Goal: Task Accomplishment & Management: Manage account settings

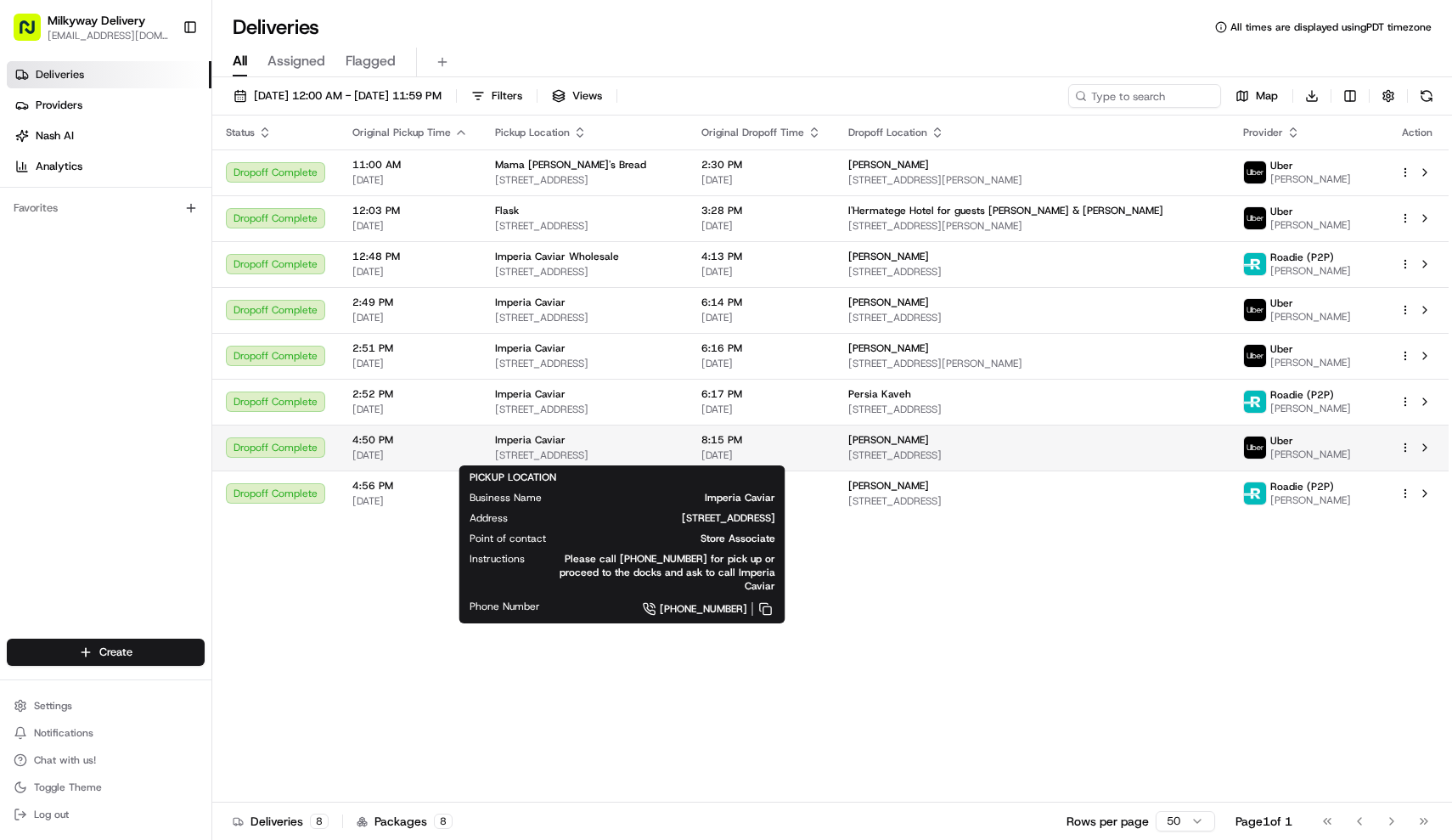
click at [589, 455] on span "[STREET_ADDRESS]" at bounding box center [584, 454] width 179 height 13
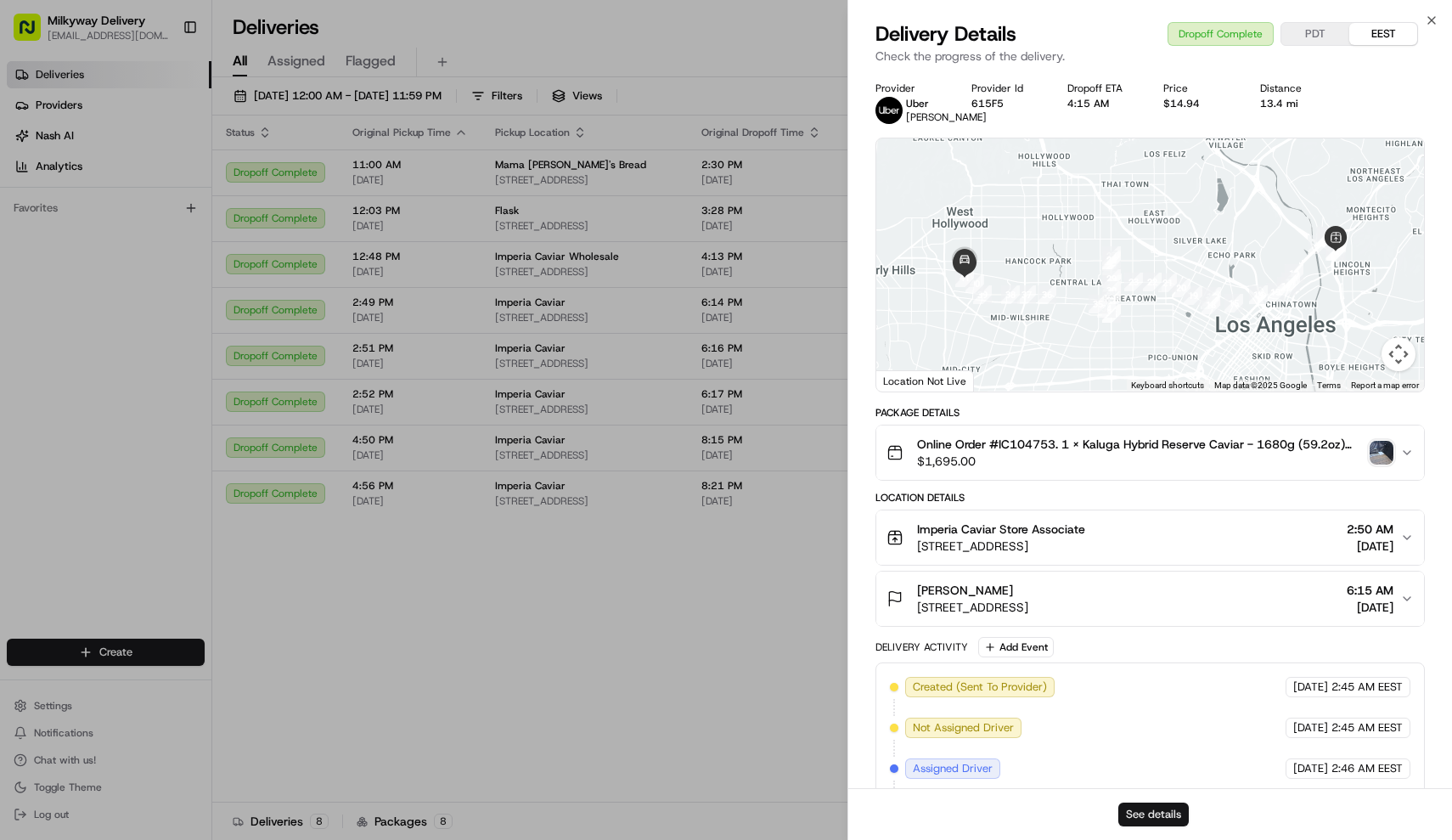
click at [1156, 815] on button "See details" at bounding box center [1153, 814] width 70 height 23
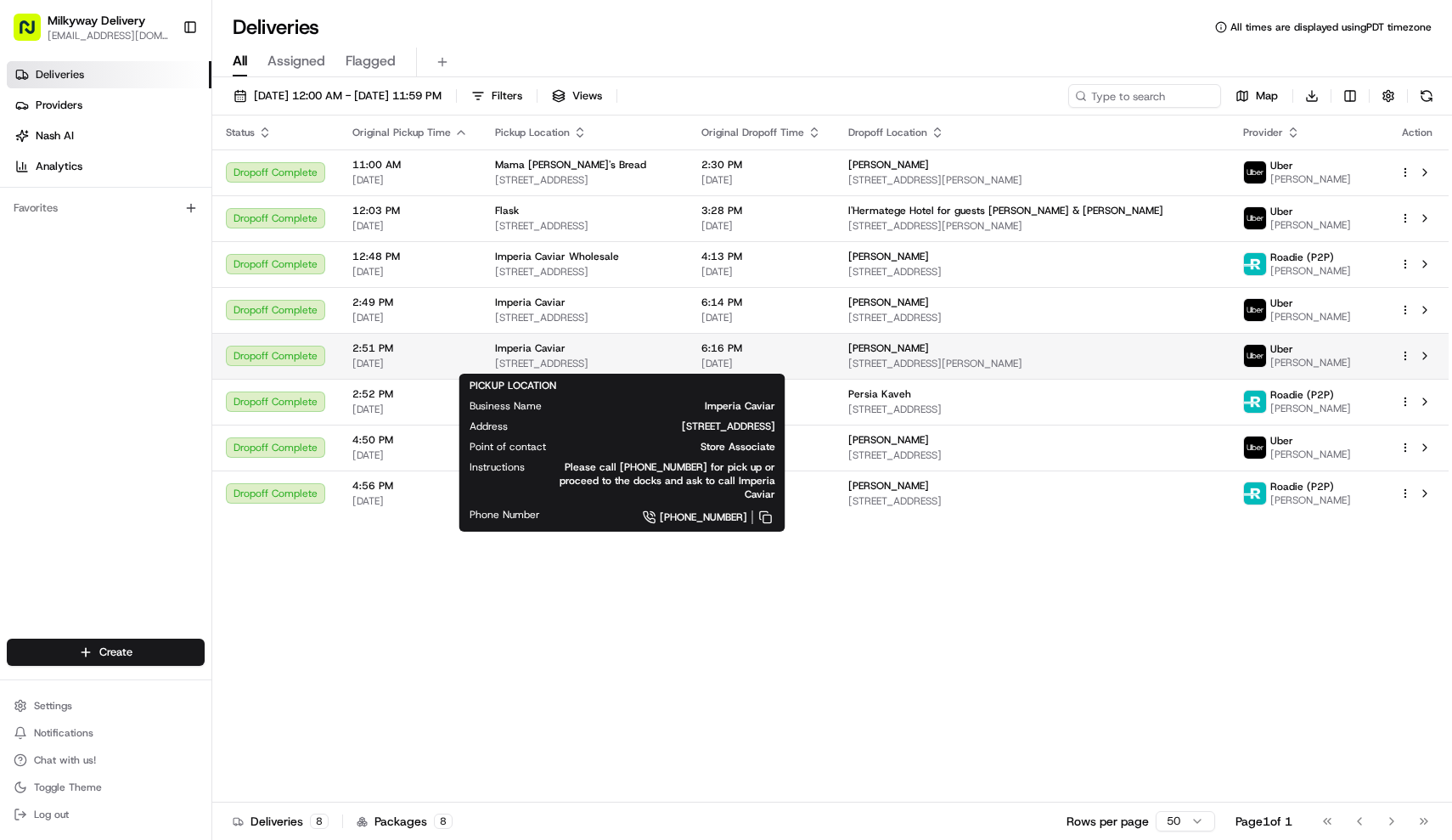
click at [524, 363] on span "[STREET_ADDRESS]" at bounding box center [584, 362] width 179 height 13
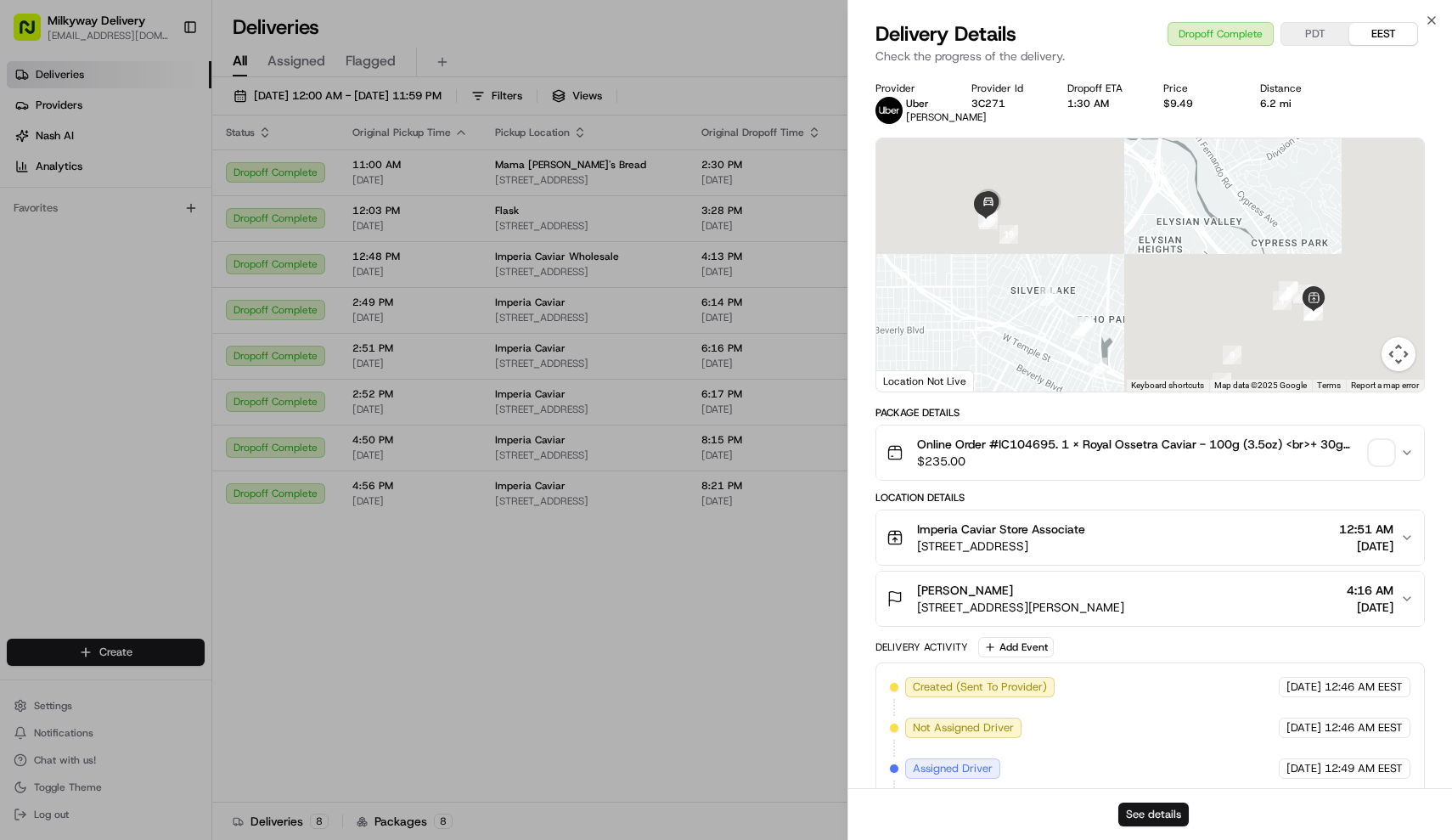
click at [1161, 818] on button "See details" at bounding box center [1153, 814] width 70 height 23
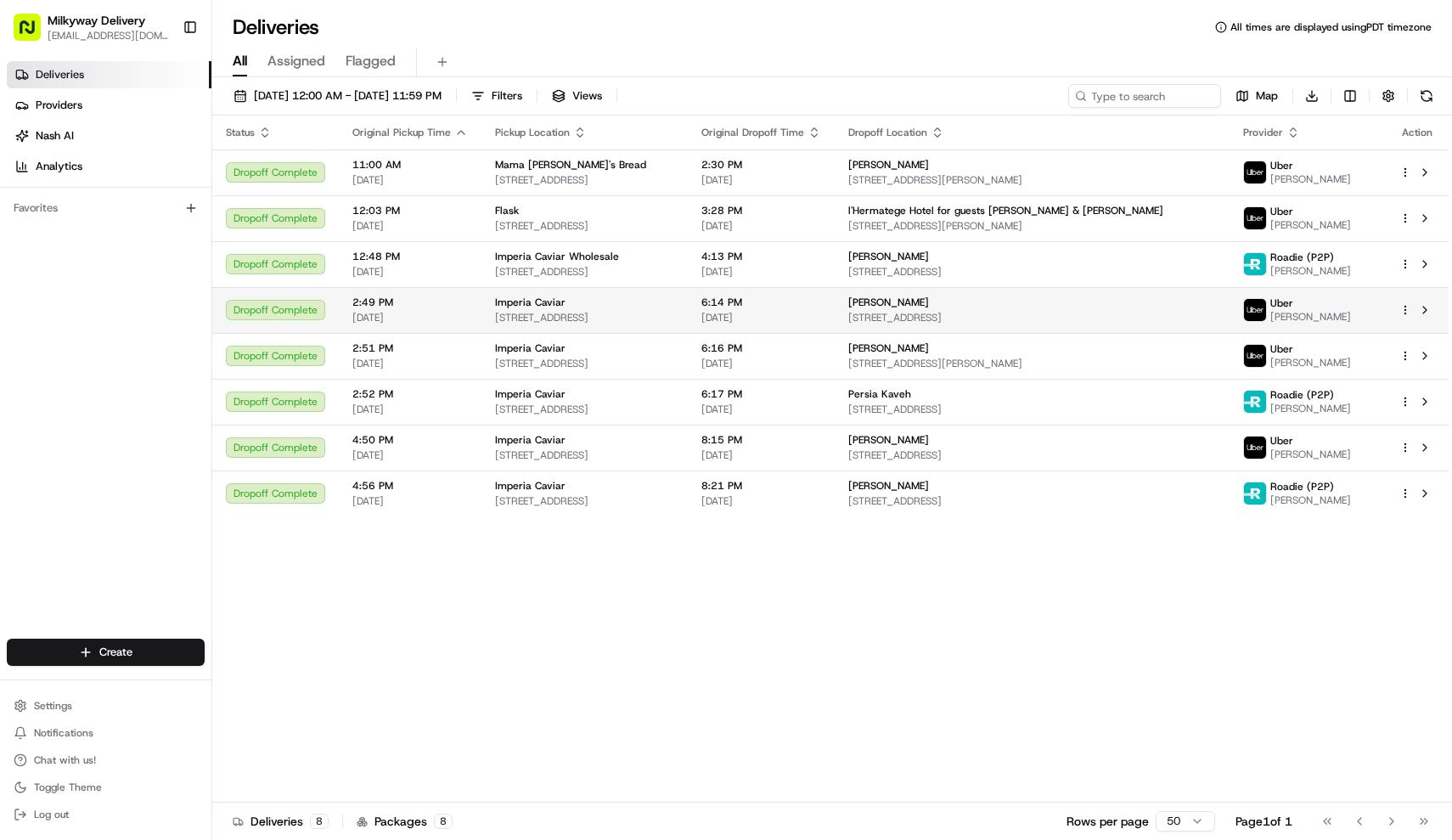
click at [549, 316] on span "[STREET_ADDRESS]" at bounding box center [584, 317] width 179 height 13
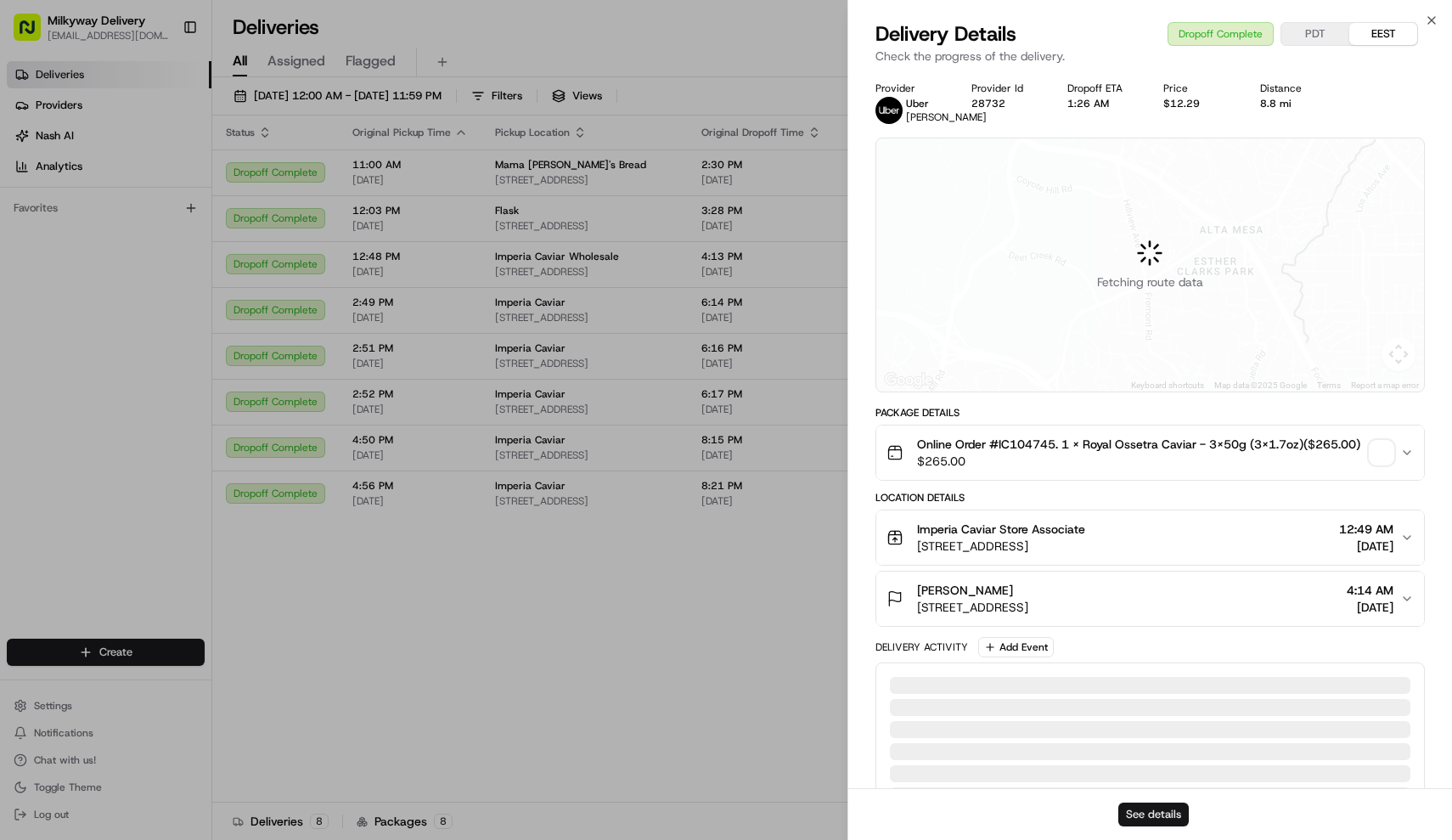
click at [1148, 813] on button "See details" at bounding box center [1153, 814] width 70 height 23
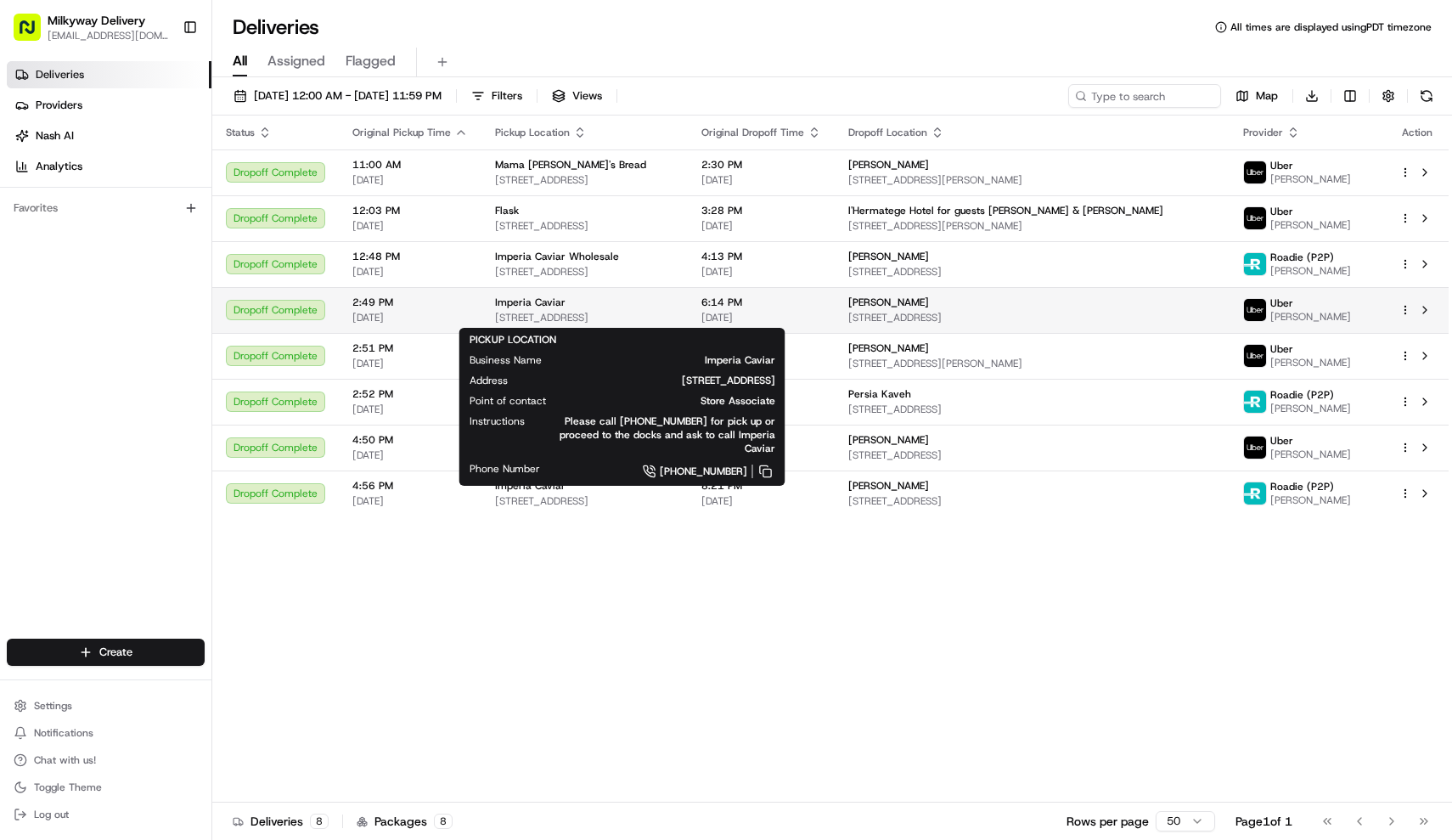
click at [561, 317] on span "[STREET_ADDRESS]" at bounding box center [584, 317] width 179 height 13
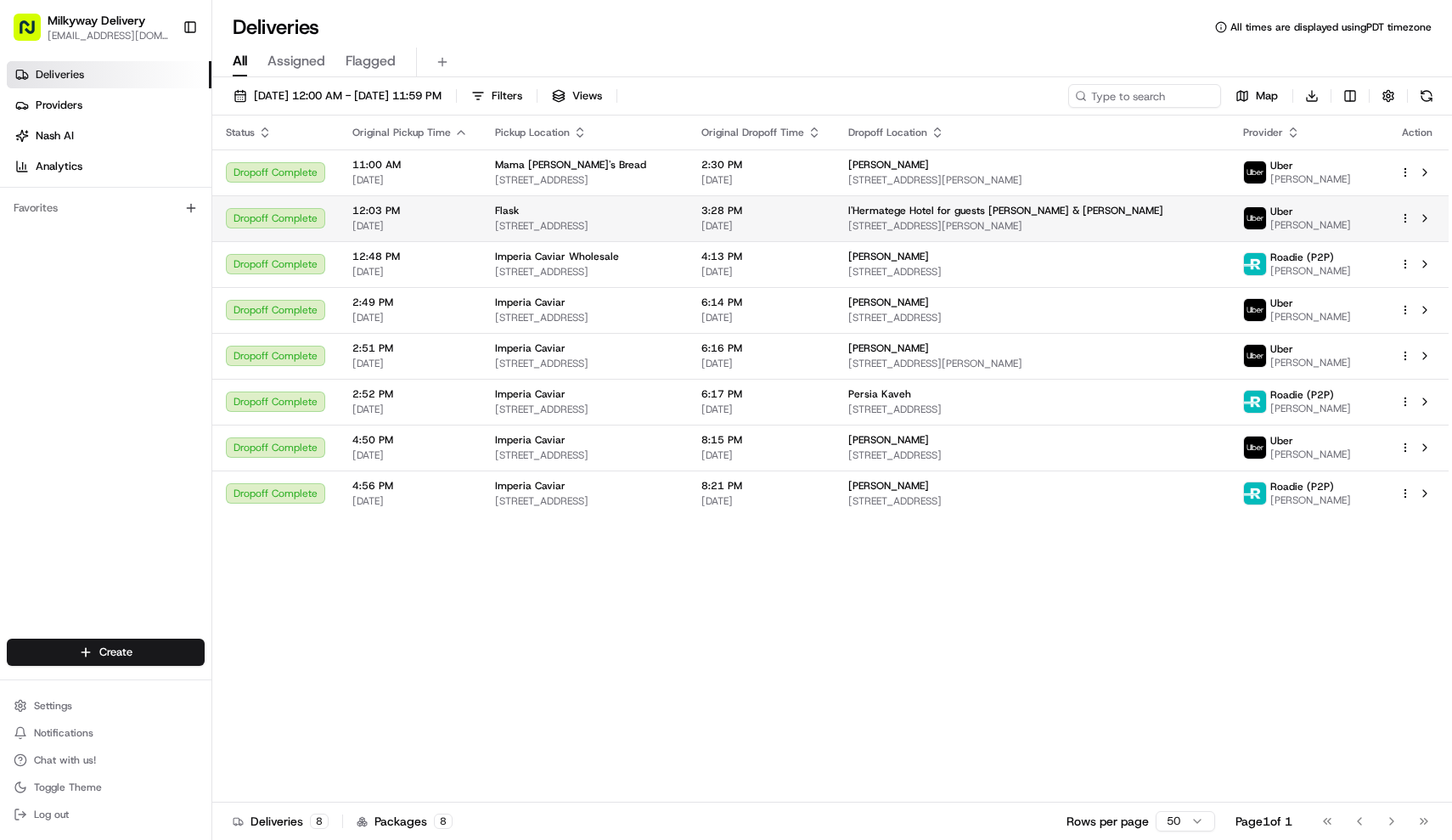
click at [553, 216] on div "Flask" at bounding box center [584, 210] width 179 height 13
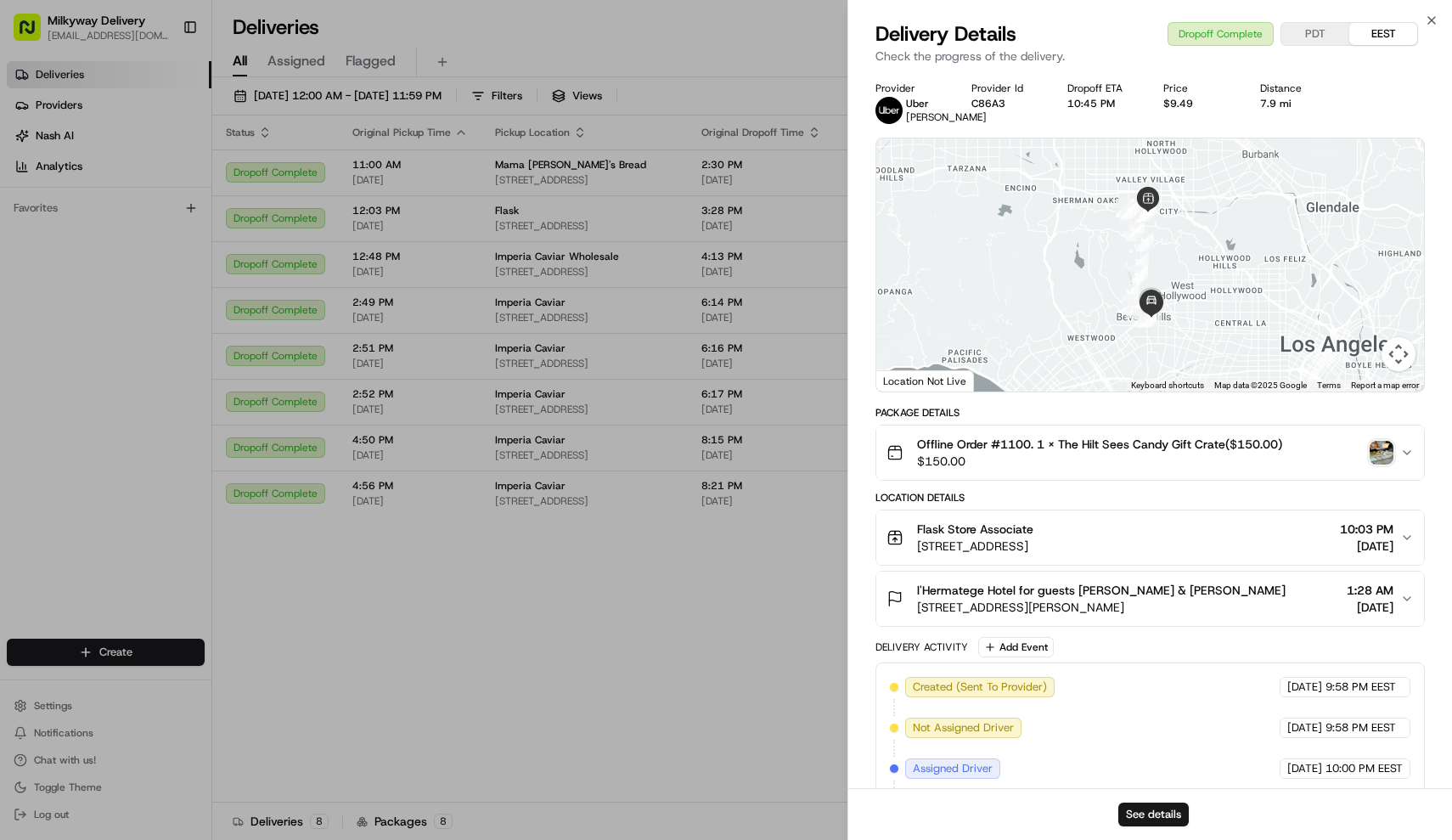
click at [1014, 444] on span "Offline Order #1100. 1 x The Hilt Sees Candy Gift Crate($150.00)" at bounding box center [1100, 443] width 365 height 17
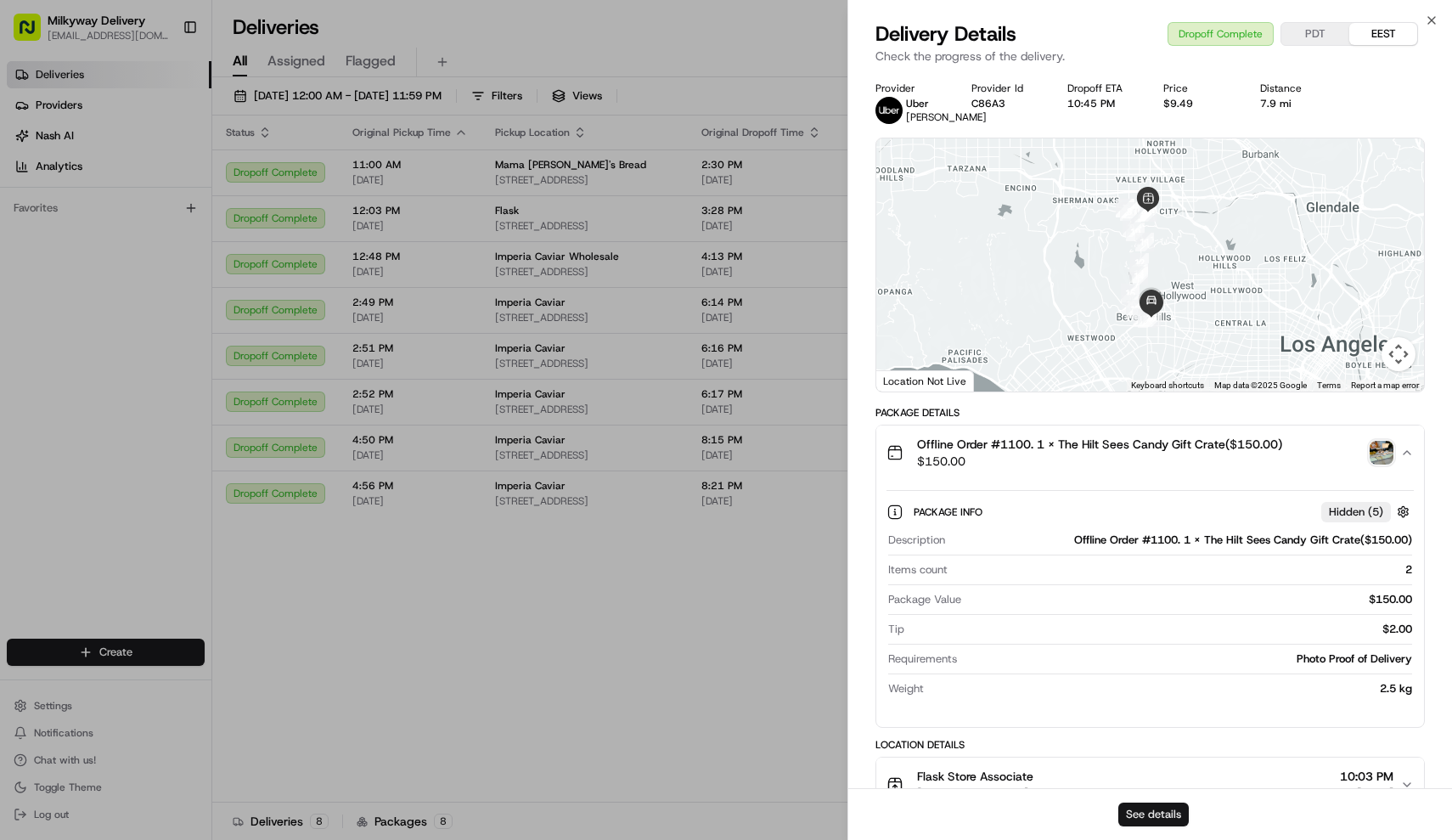
click at [1167, 809] on button "See details" at bounding box center [1153, 814] width 70 height 23
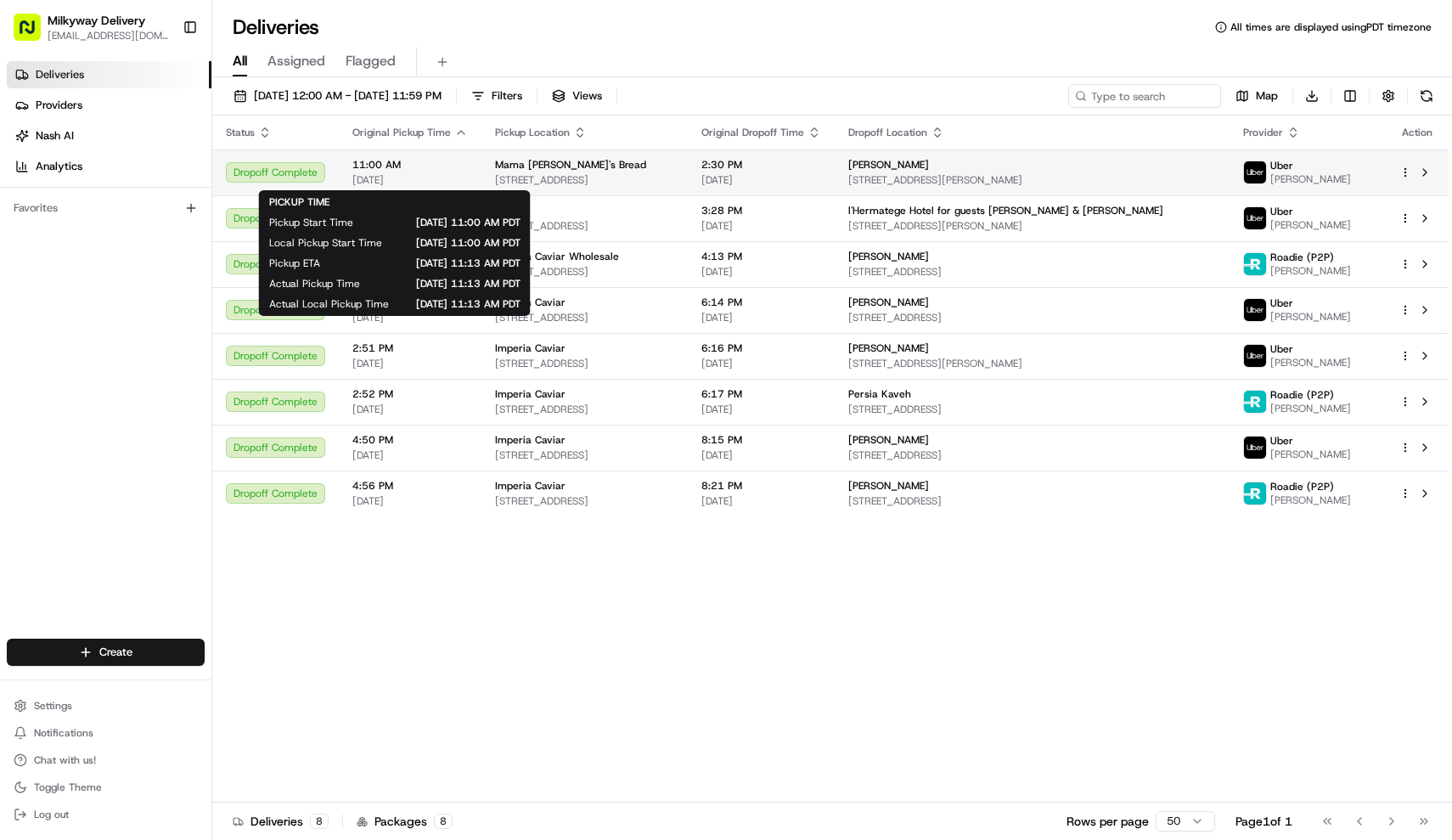
click at [429, 178] on span "[DATE]" at bounding box center [410, 180] width 115 height 13
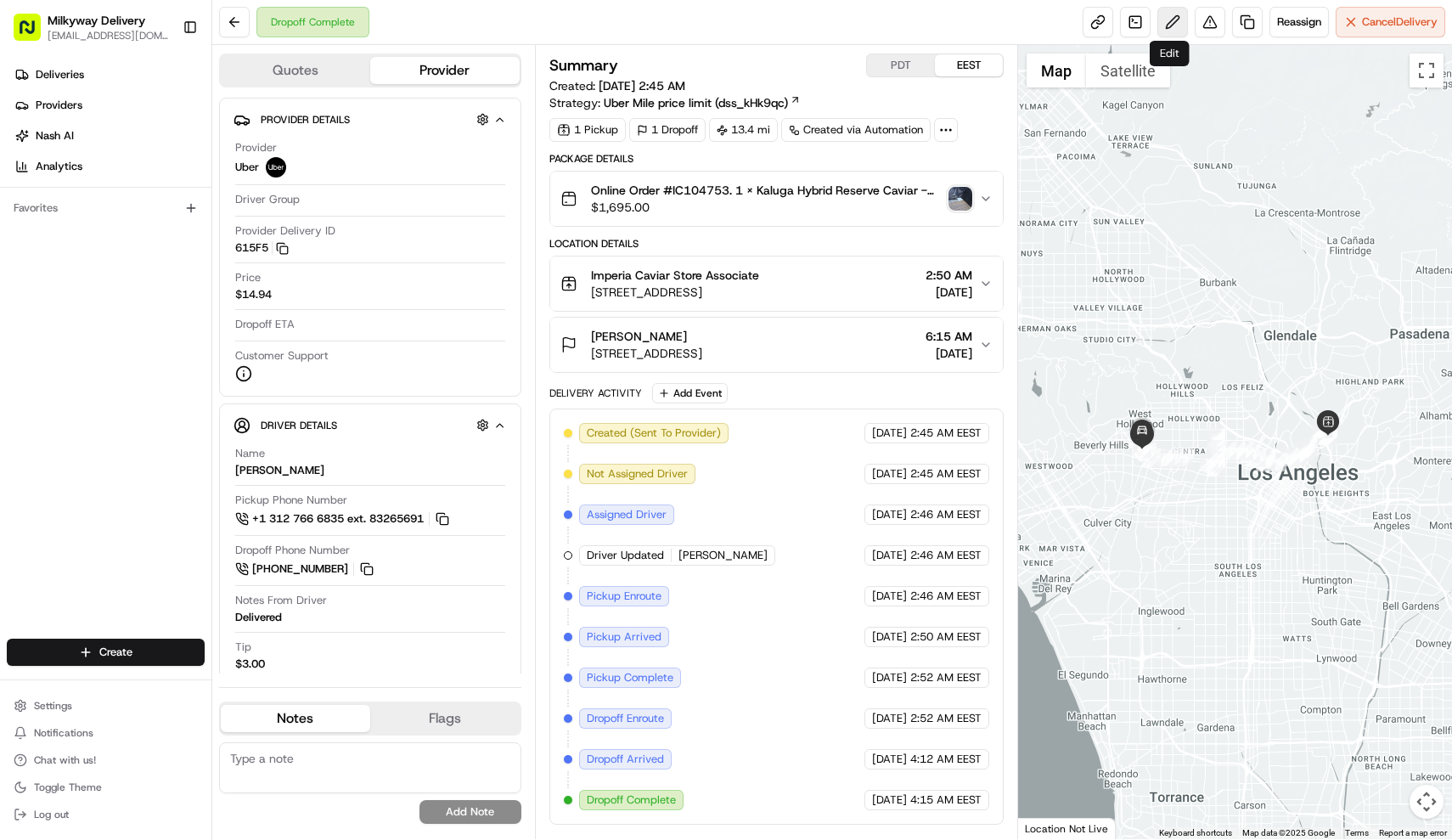
click at [1172, 19] on button at bounding box center [1173, 22] width 31 height 31
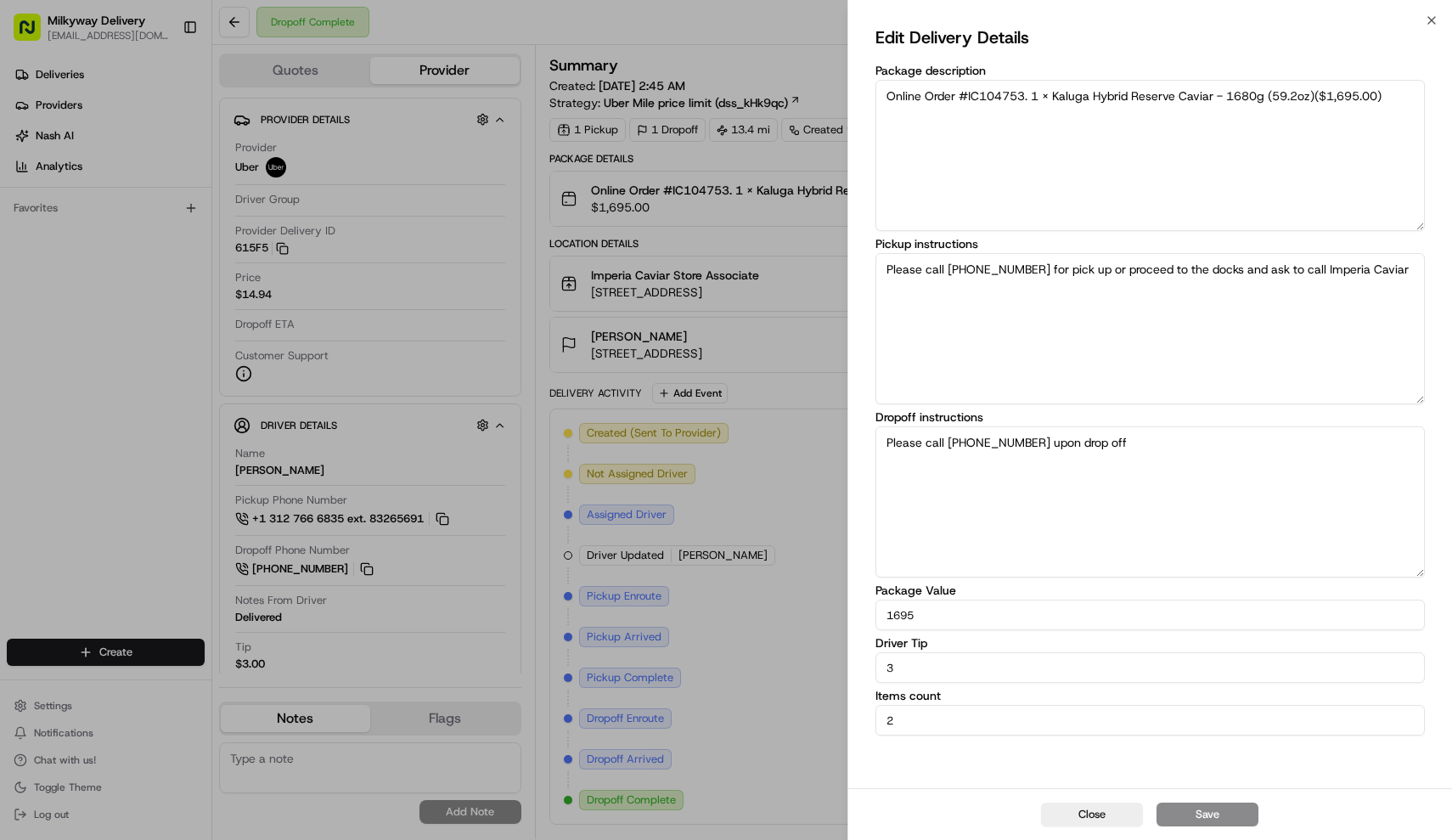
click at [979, 678] on input "3" at bounding box center [1151, 667] width 551 height 31
type input "0"
click at [1201, 805] on button "Save" at bounding box center [1207, 814] width 102 height 23
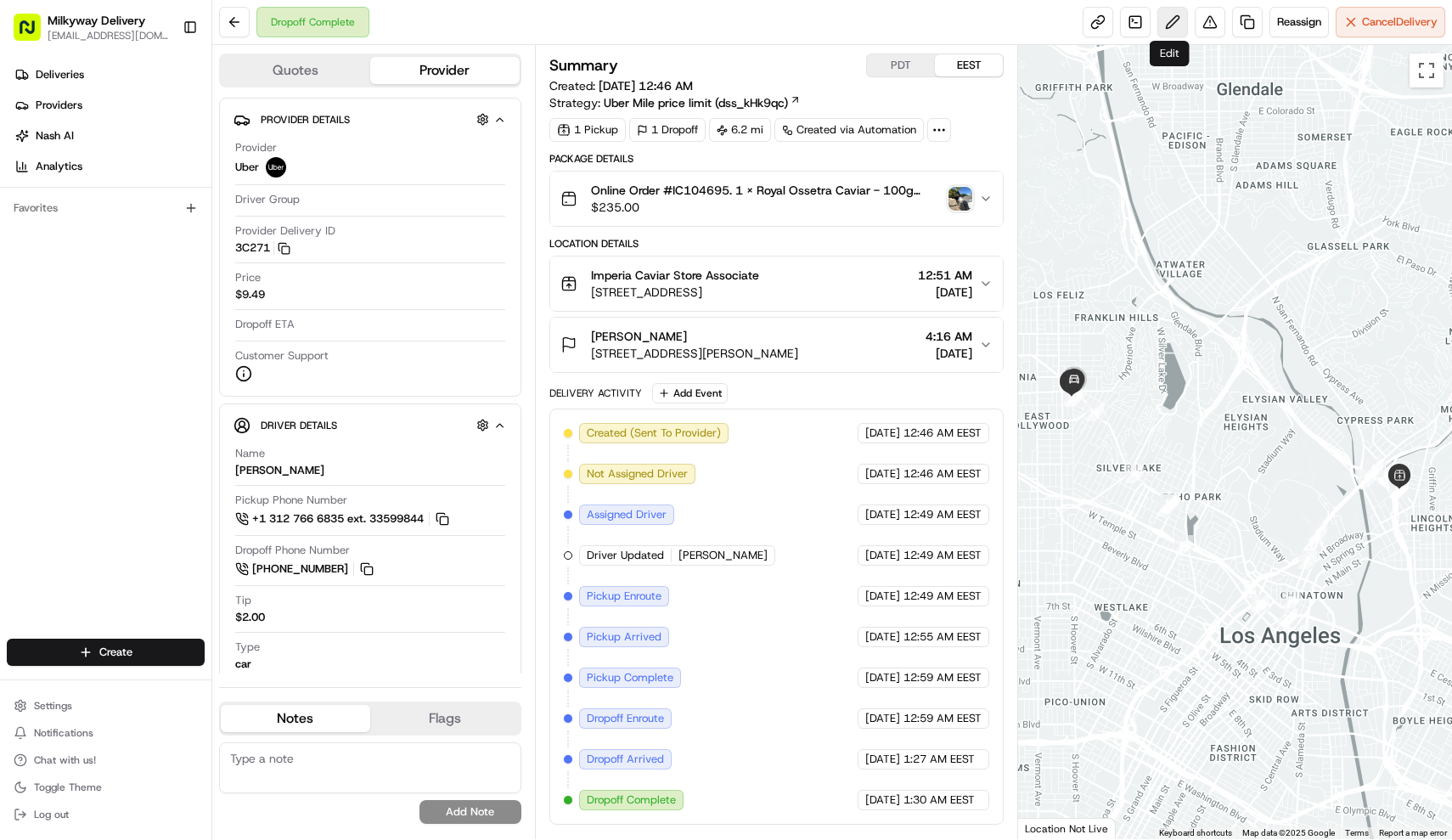
click at [1173, 24] on button at bounding box center [1173, 22] width 31 height 31
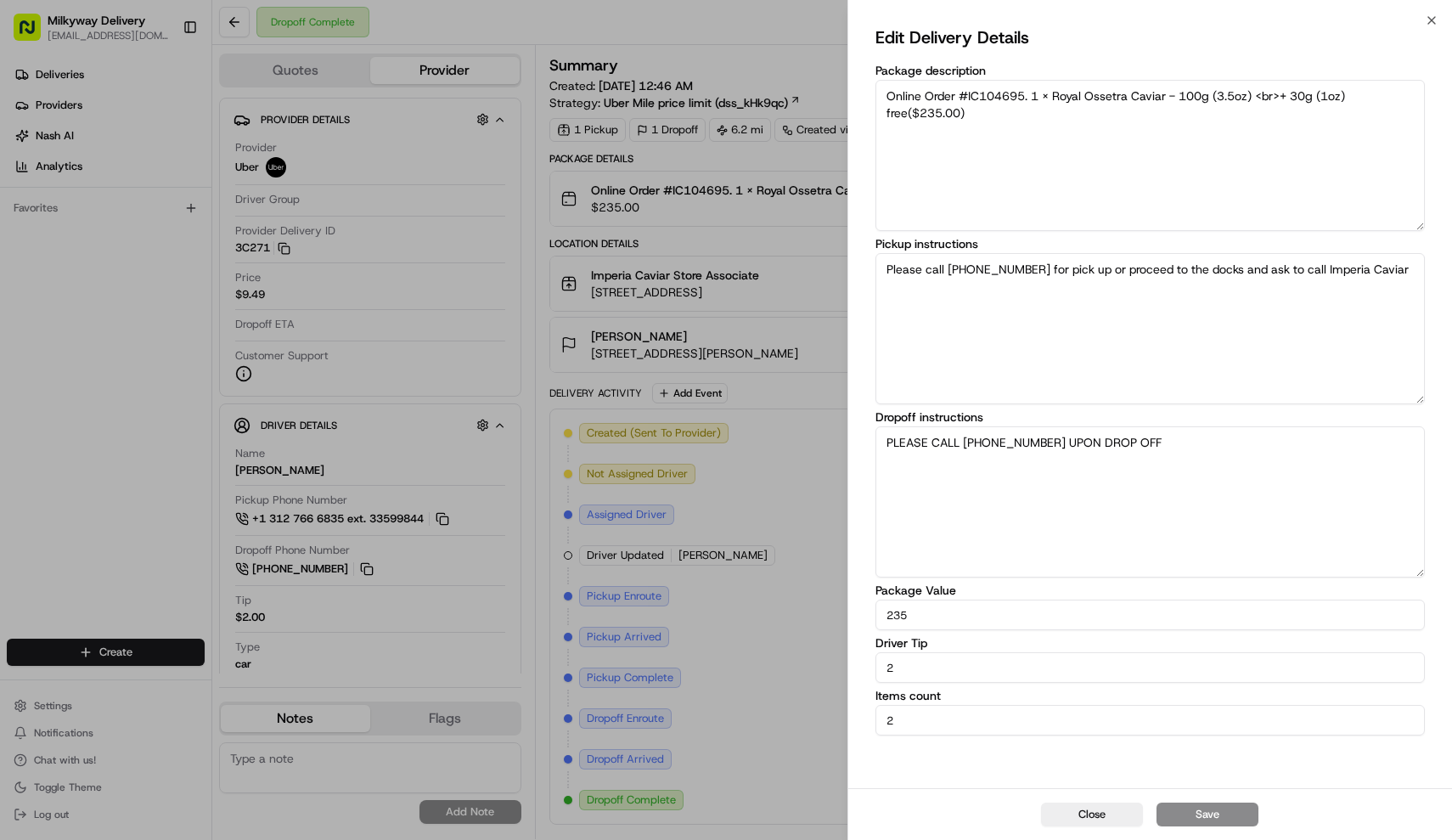
click at [958, 665] on input "2" at bounding box center [1151, 667] width 551 height 31
type input "0"
click at [1204, 808] on button "Save" at bounding box center [1207, 814] width 102 height 23
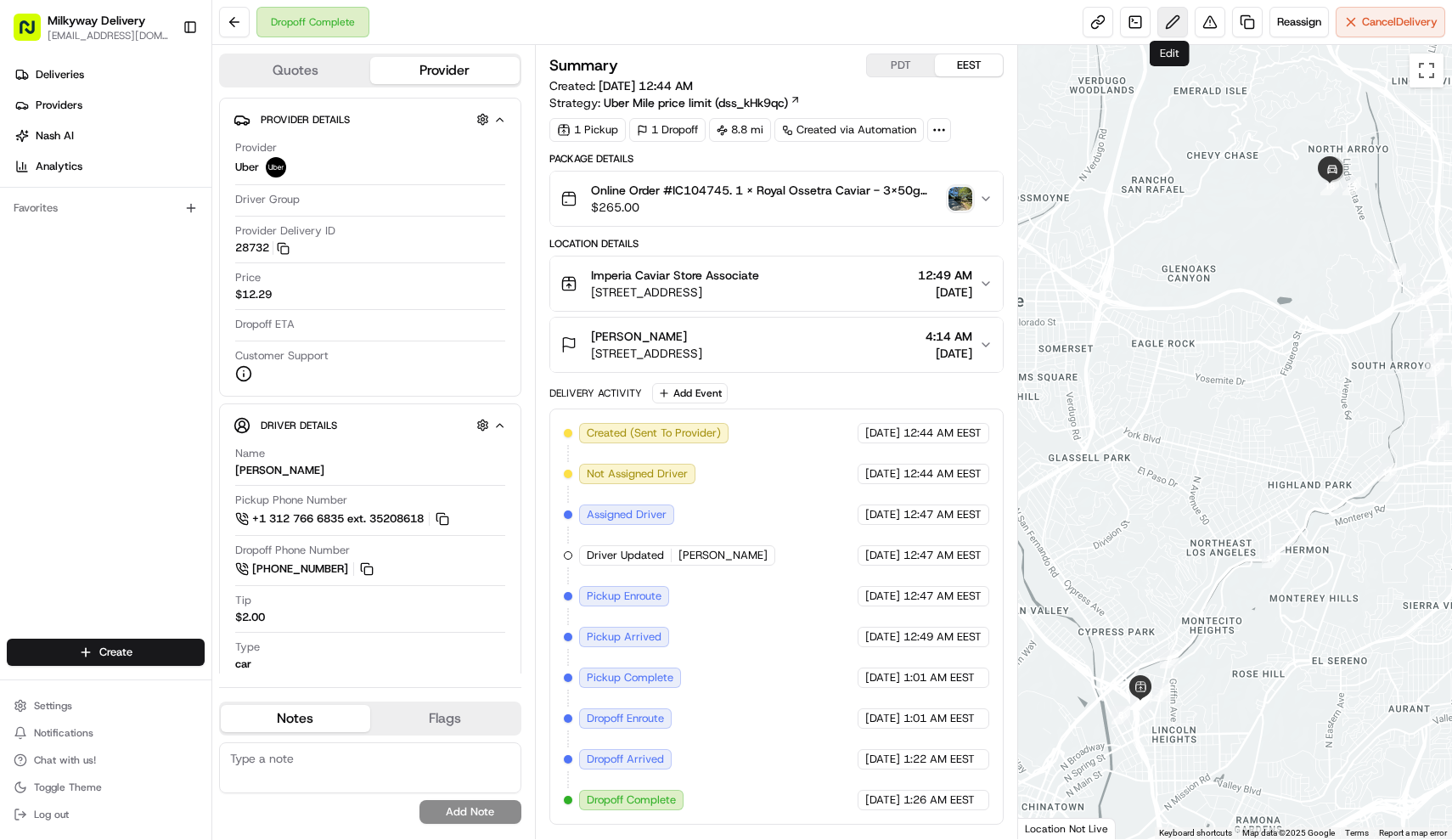
click at [1162, 16] on button at bounding box center [1173, 22] width 31 height 31
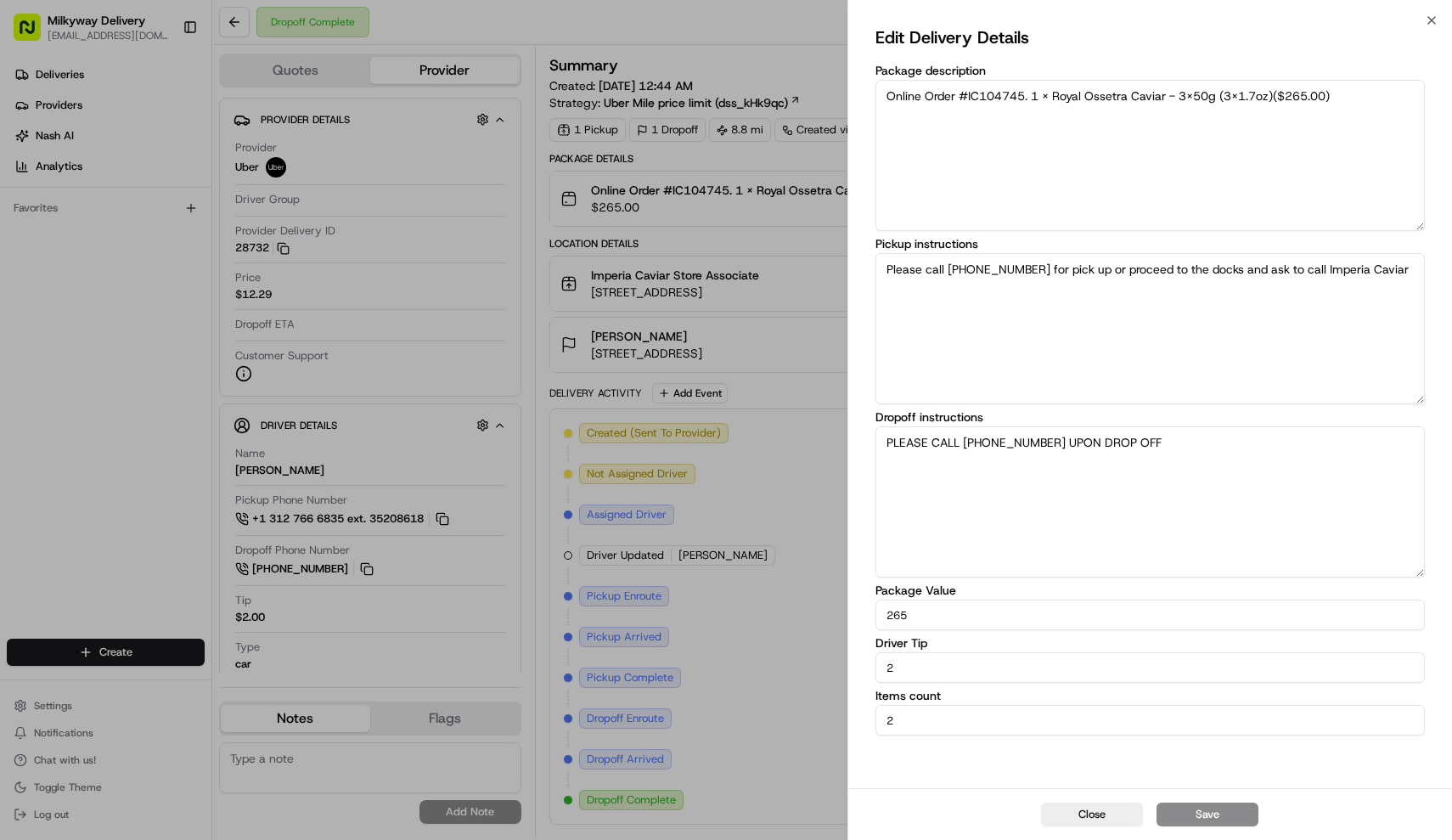
click at [1026, 670] on input "2" at bounding box center [1151, 667] width 551 height 31
type input "0"
click at [1212, 813] on button "Save" at bounding box center [1207, 814] width 102 height 23
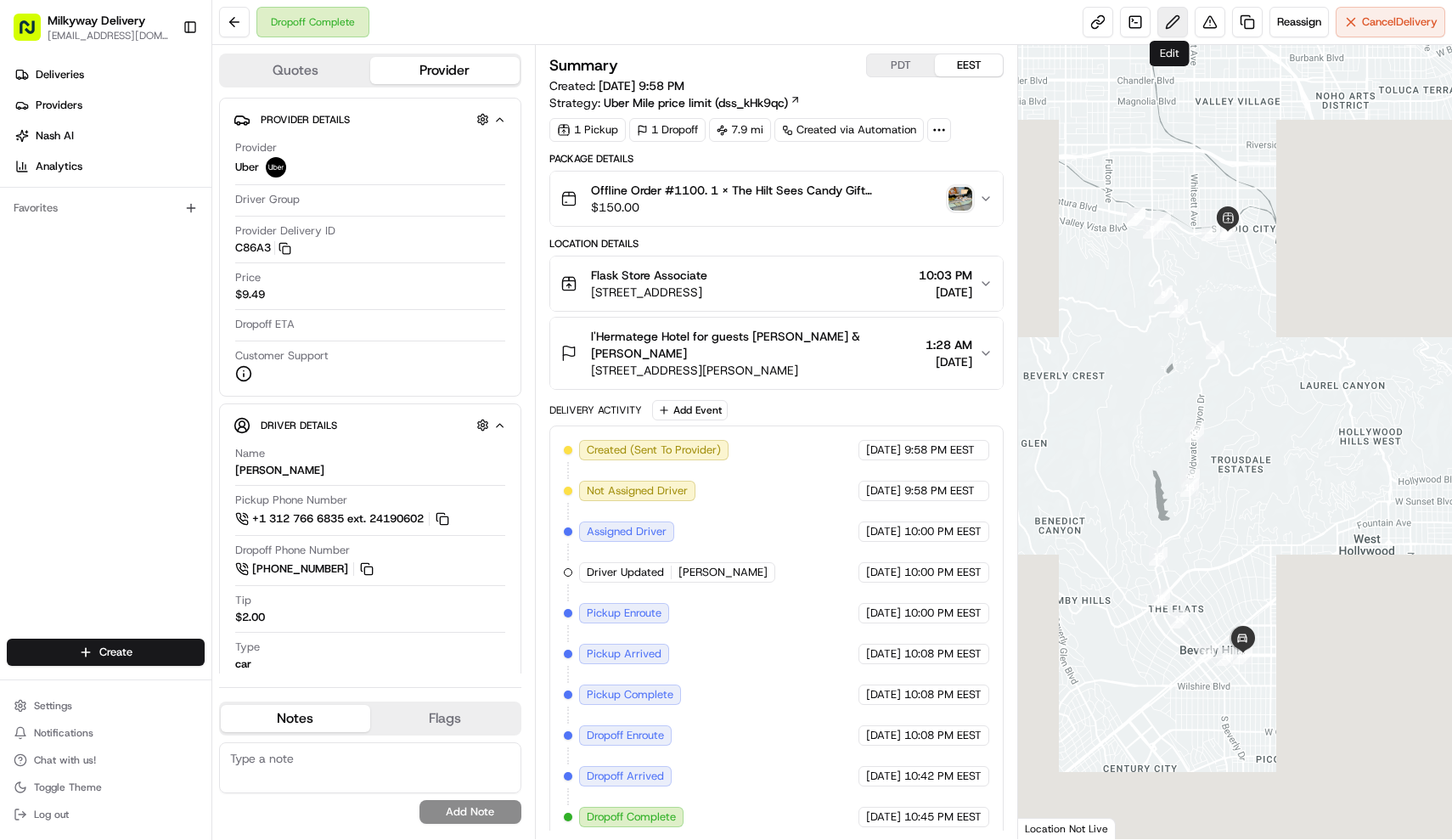
click at [1171, 27] on button at bounding box center [1173, 22] width 31 height 31
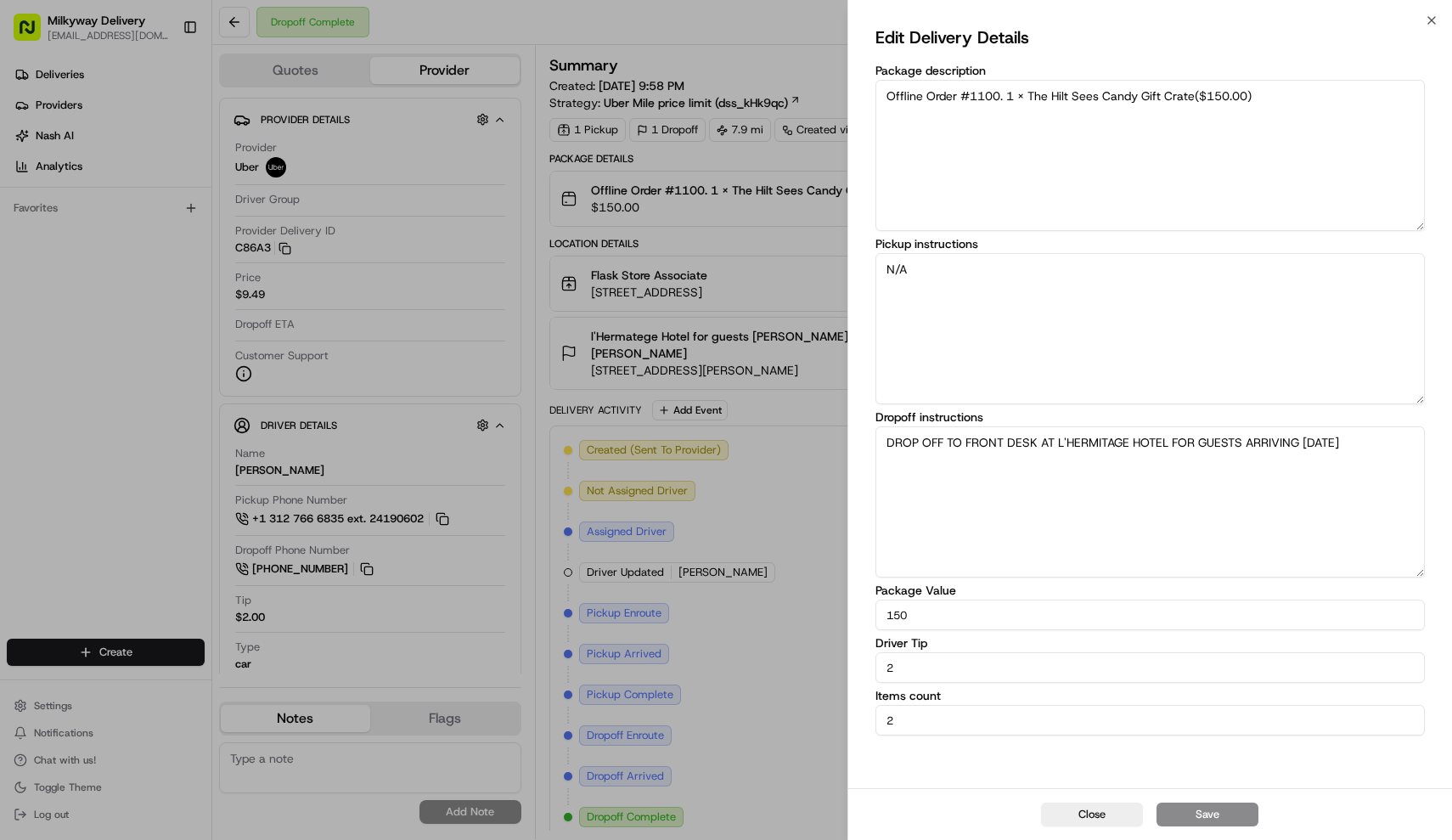
click at [979, 672] on input "2" at bounding box center [1151, 667] width 551 height 31
type input "0"
click at [1191, 809] on button "Save" at bounding box center [1207, 814] width 102 height 23
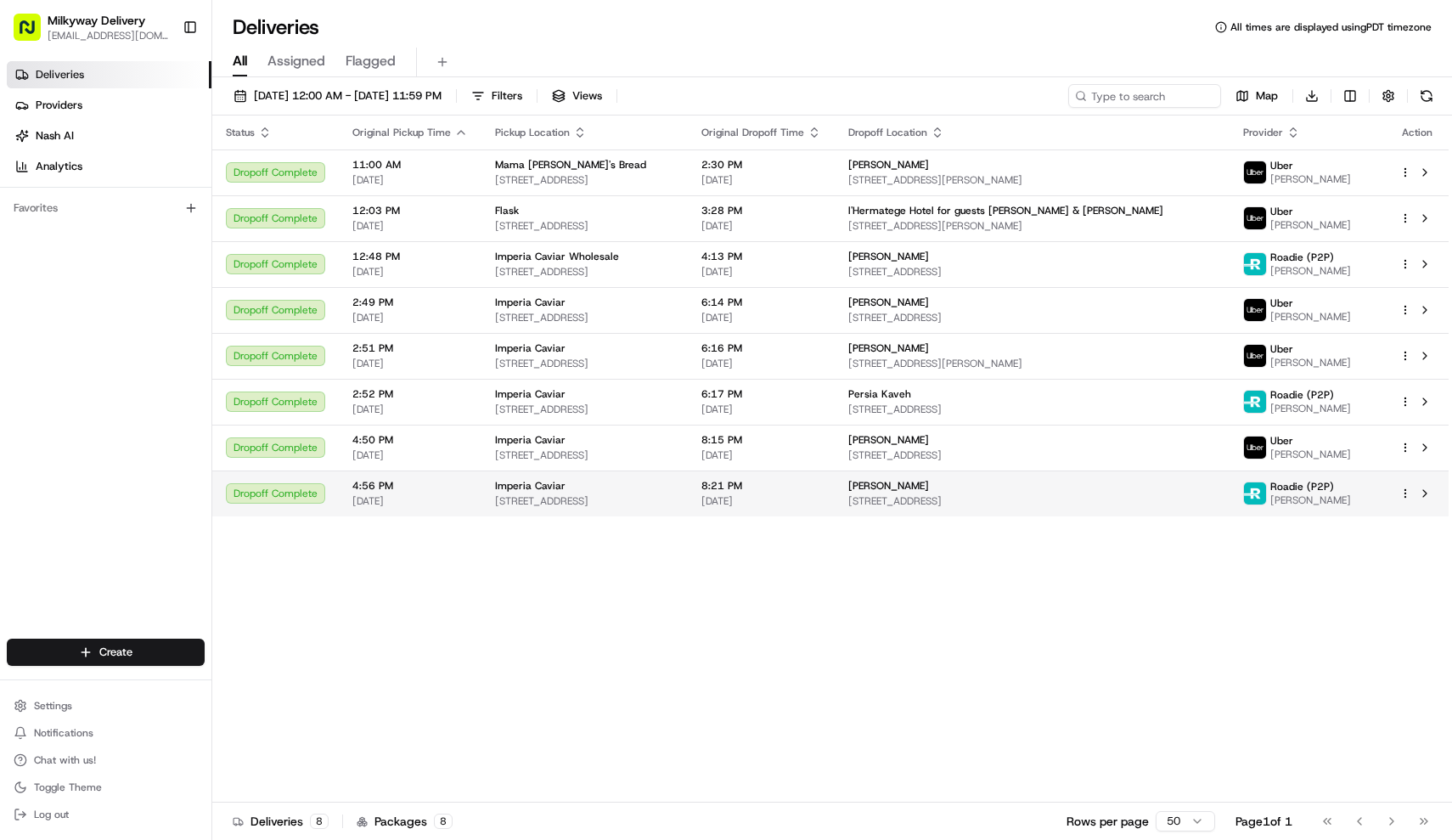
click at [1089, 473] on td "[PERSON_NAME] [STREET_ADDRESS]" at bounding box center [1033, 493] width 396 height 46
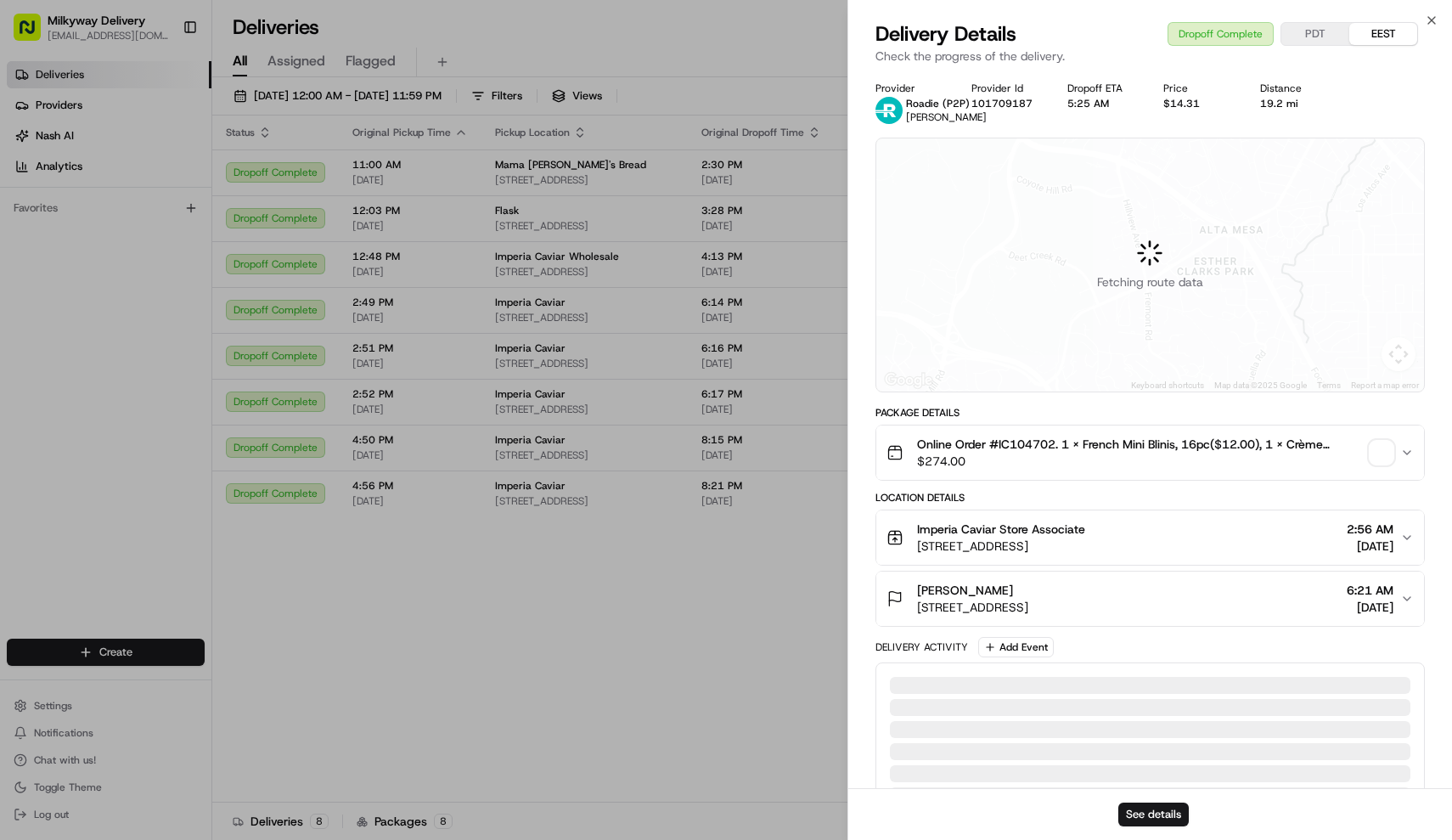
click at [1139, 456] on span "$274.00" at bounding box center [1141, 460] width 447 height 17
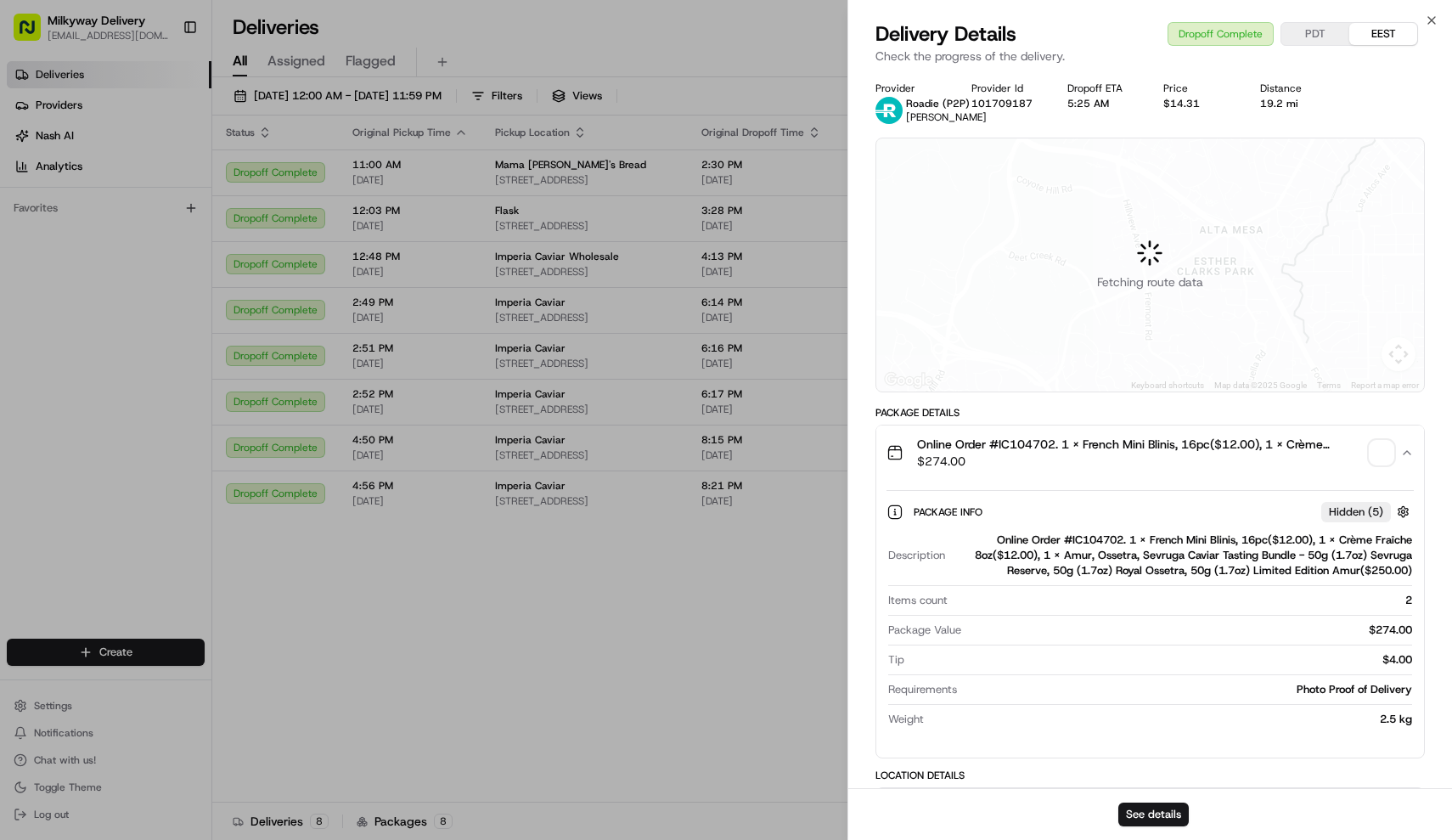
click at [1139, 456] on span "$274.00" at bounding box center [1141, 460] width 447 height 17
